Goal: Task Accomplishment & Management: Use online tool/utility

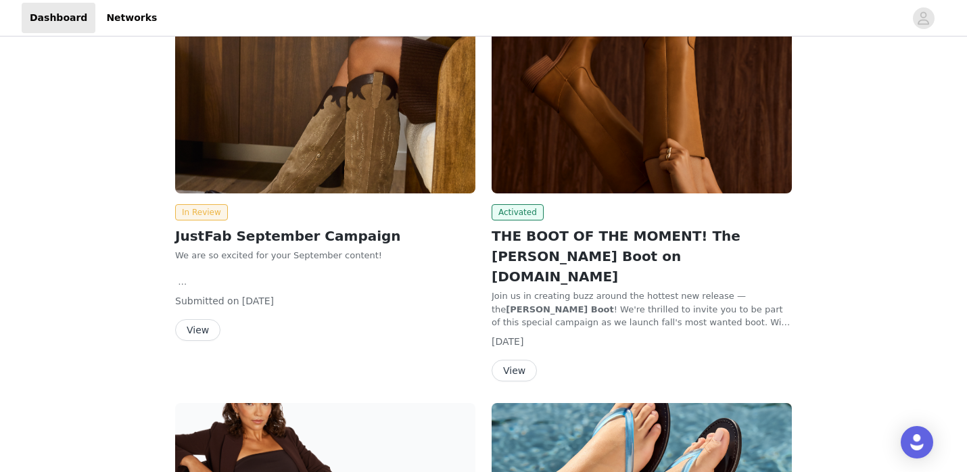
scroll to position [155, 0]
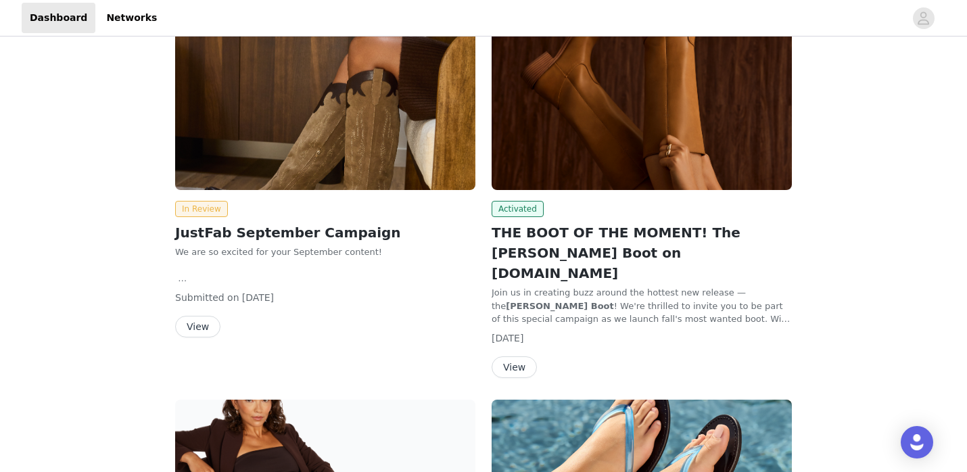
click at [509, 356] on button "View" at bounding box center [513, 367] width 45 height 22
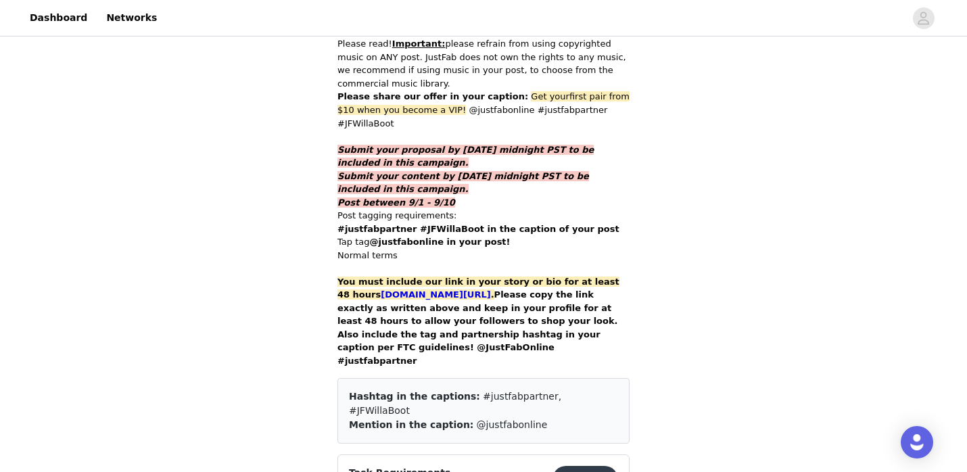
scroll to position [891, 0]
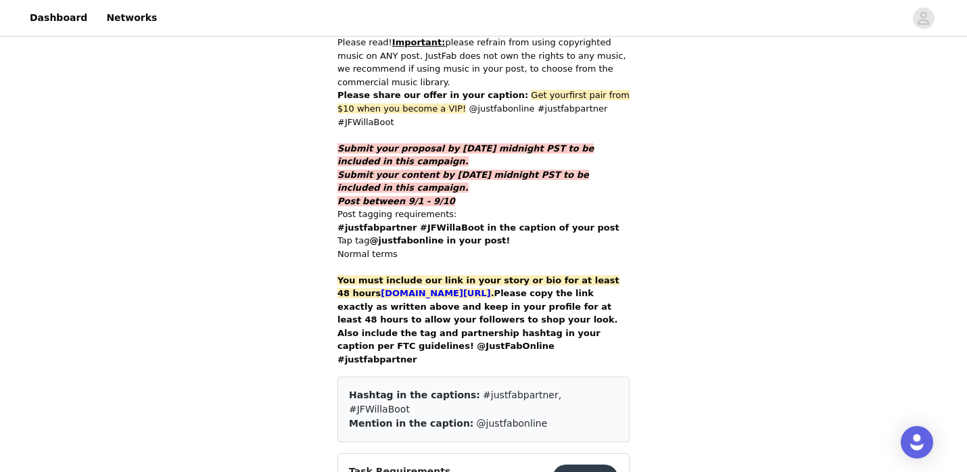
click at [600, 464] on button "Deliver" at bounding box center [585, 477] width 66 height 27
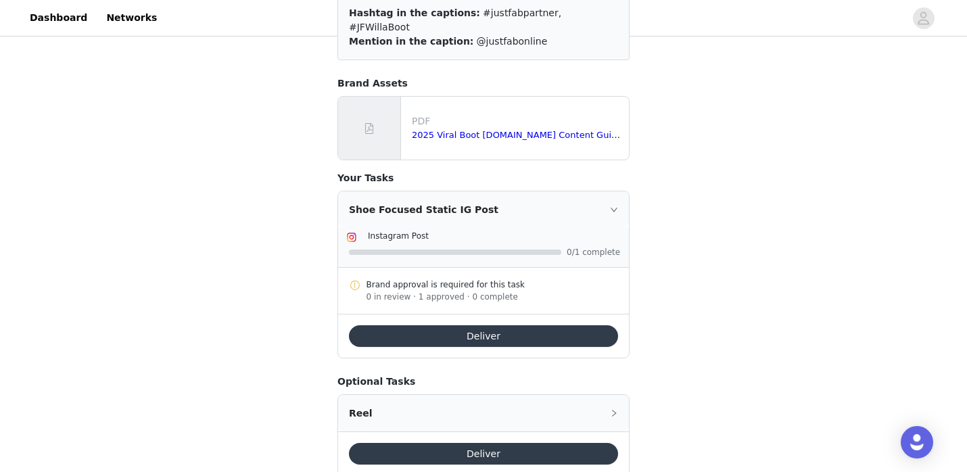
scroll to position [195, 0]
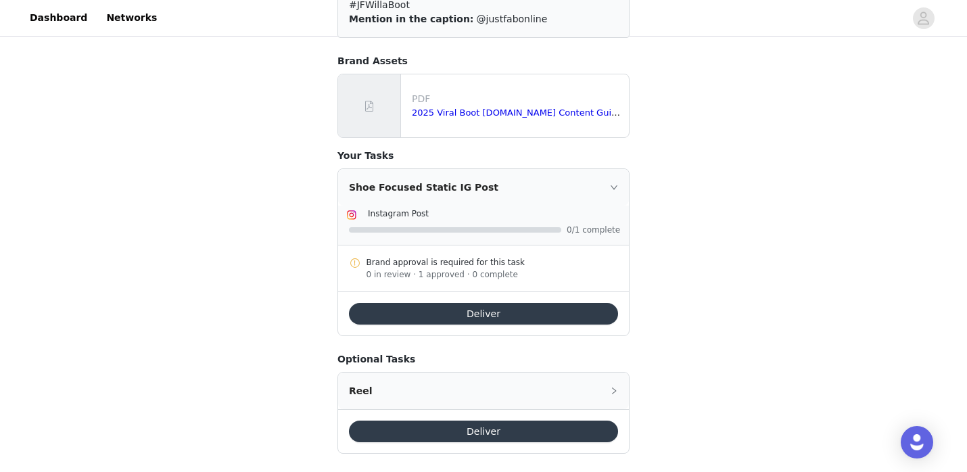
click at [464, 303] on button "Deliver" at bounding box center [483, 314] width 269 height 22
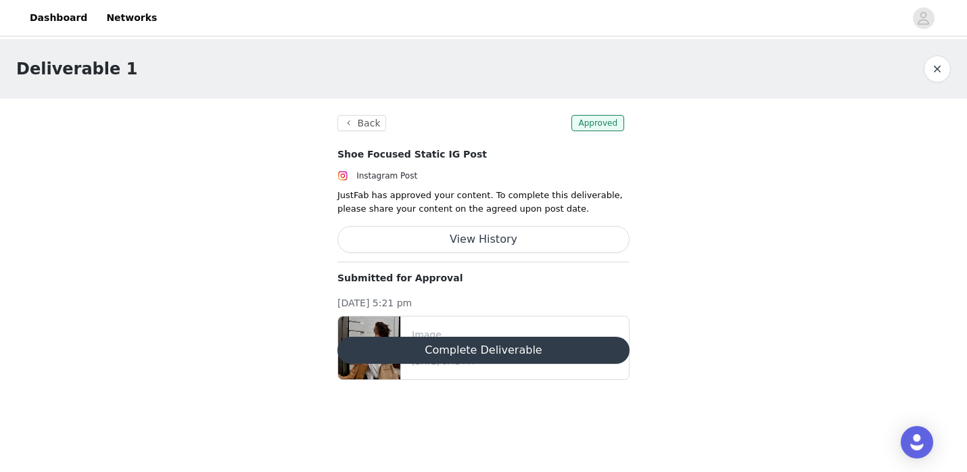
click at [468, 358] on button "Complete Deliverable" at bounding box center [483, 350] width 292 height 27
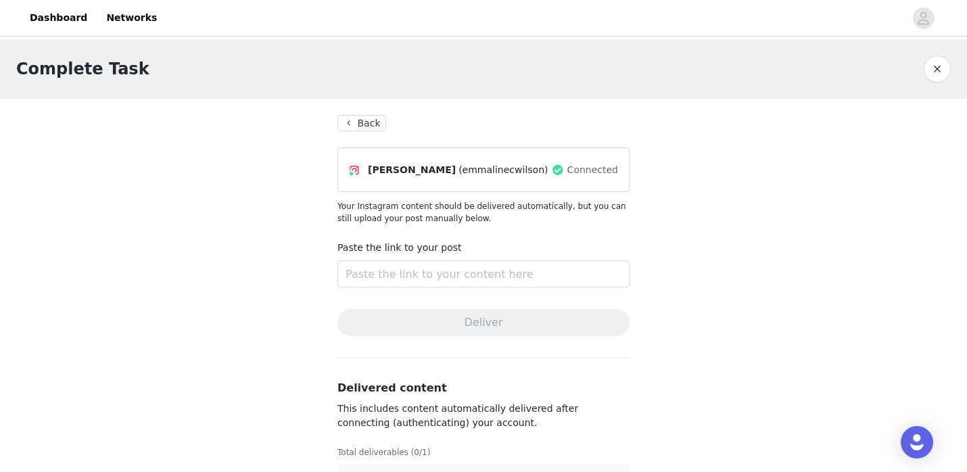
scroll to position [42, 0]
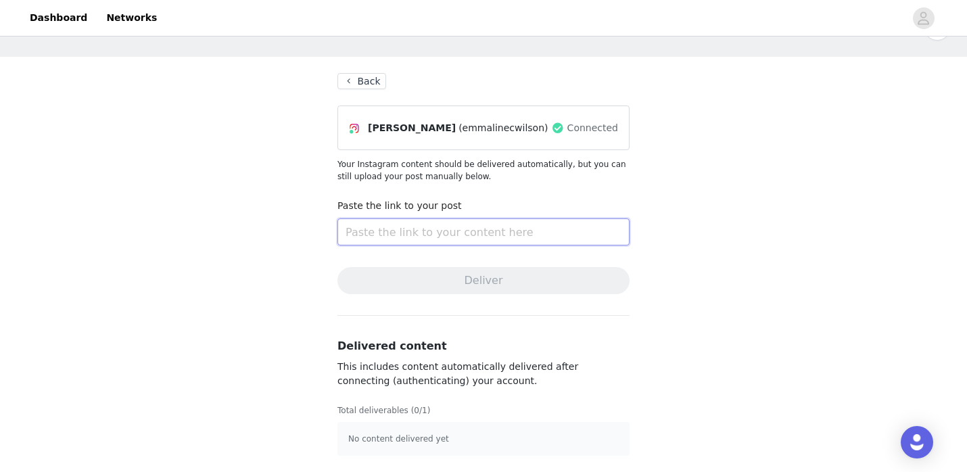
click at [370, 223] on input "text" at bounding box center [483, 231] width 292 height 27
paste input "[URL][DOMAIN_NAME]"
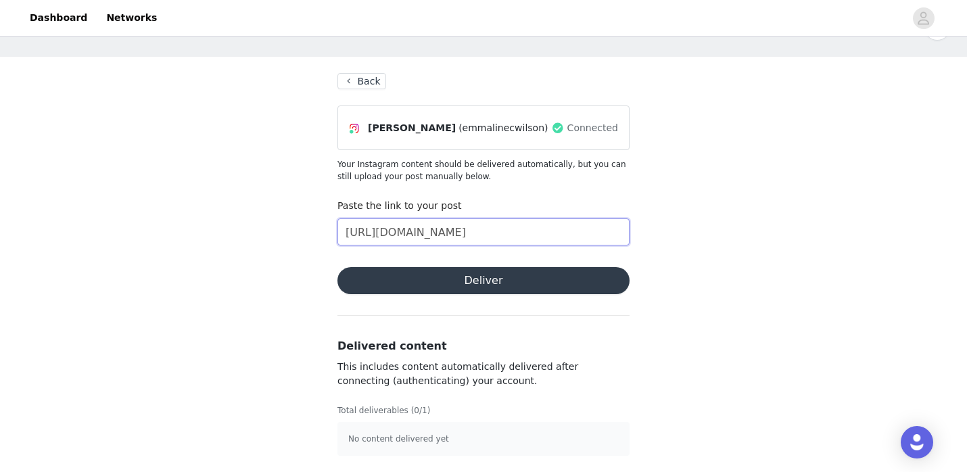
scroll to position [0, 237]
type input "[URL][DOMAIN_NAME]"
click at [372, 280] on button "Deliver" at bounding box center [483, 280] width 292 height 27
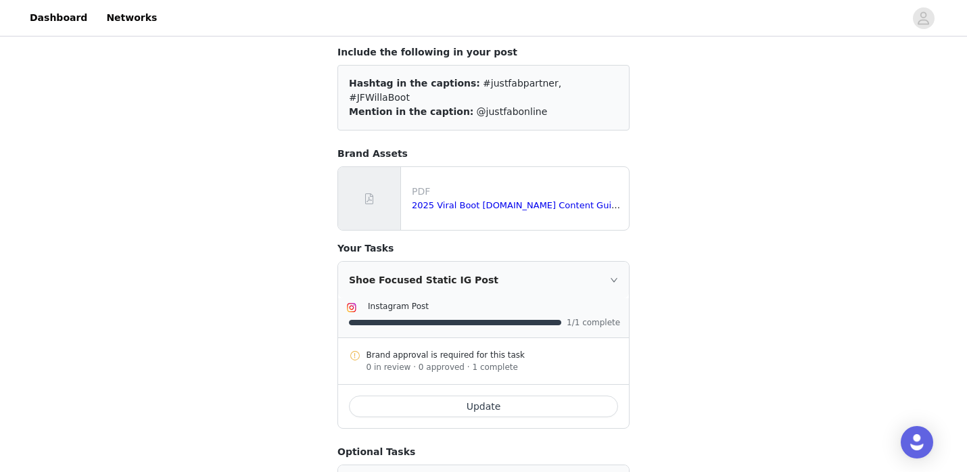
scroll to position [195, 0]
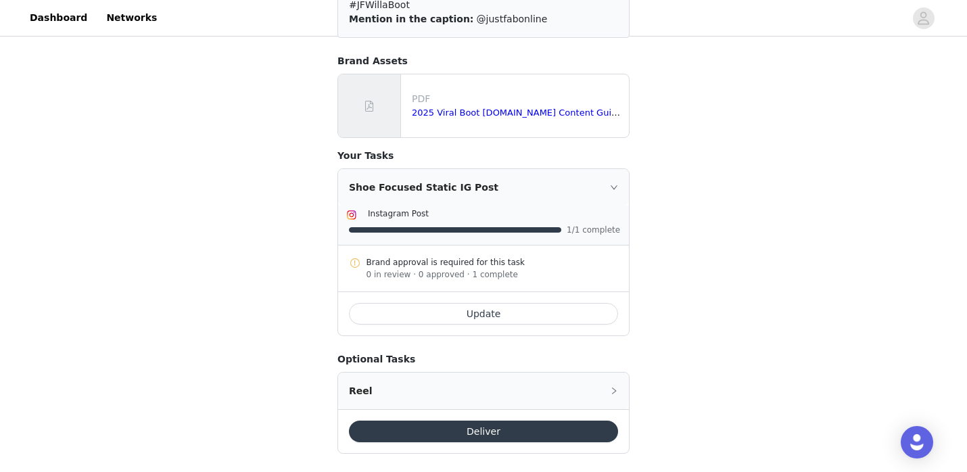
click at [411, 420] on button "Deliver" at bounding box center [483, 431] width 269 height 22
